Goal: Task Accomplishment & Management: Complete application form

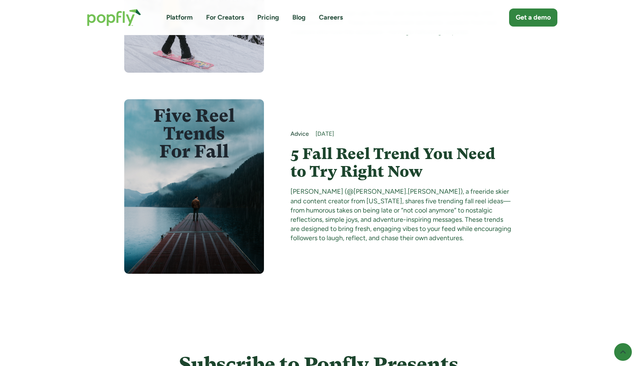
scroll to position [3020, 0]
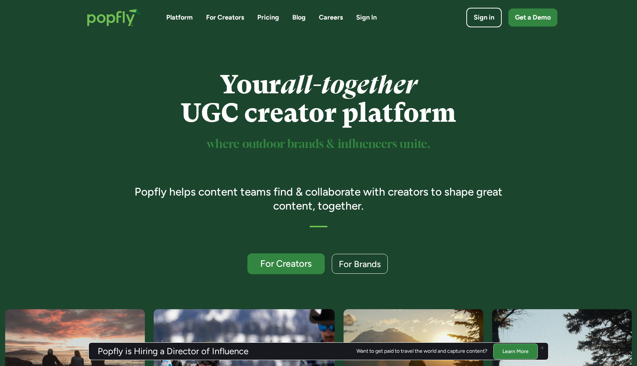
click at [281, 259] on div "For Creators" at bounding box center [285, 264] width 63 height 10
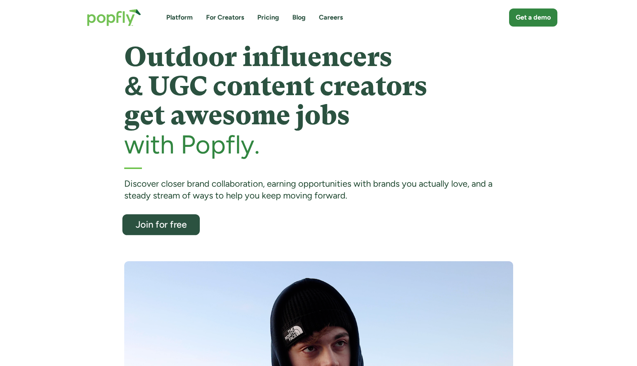
click at [182, 221] on div "Join for free" at bounding box center [160, 225] width 63 height 10
